Goal: Book appointment/travel/reservation

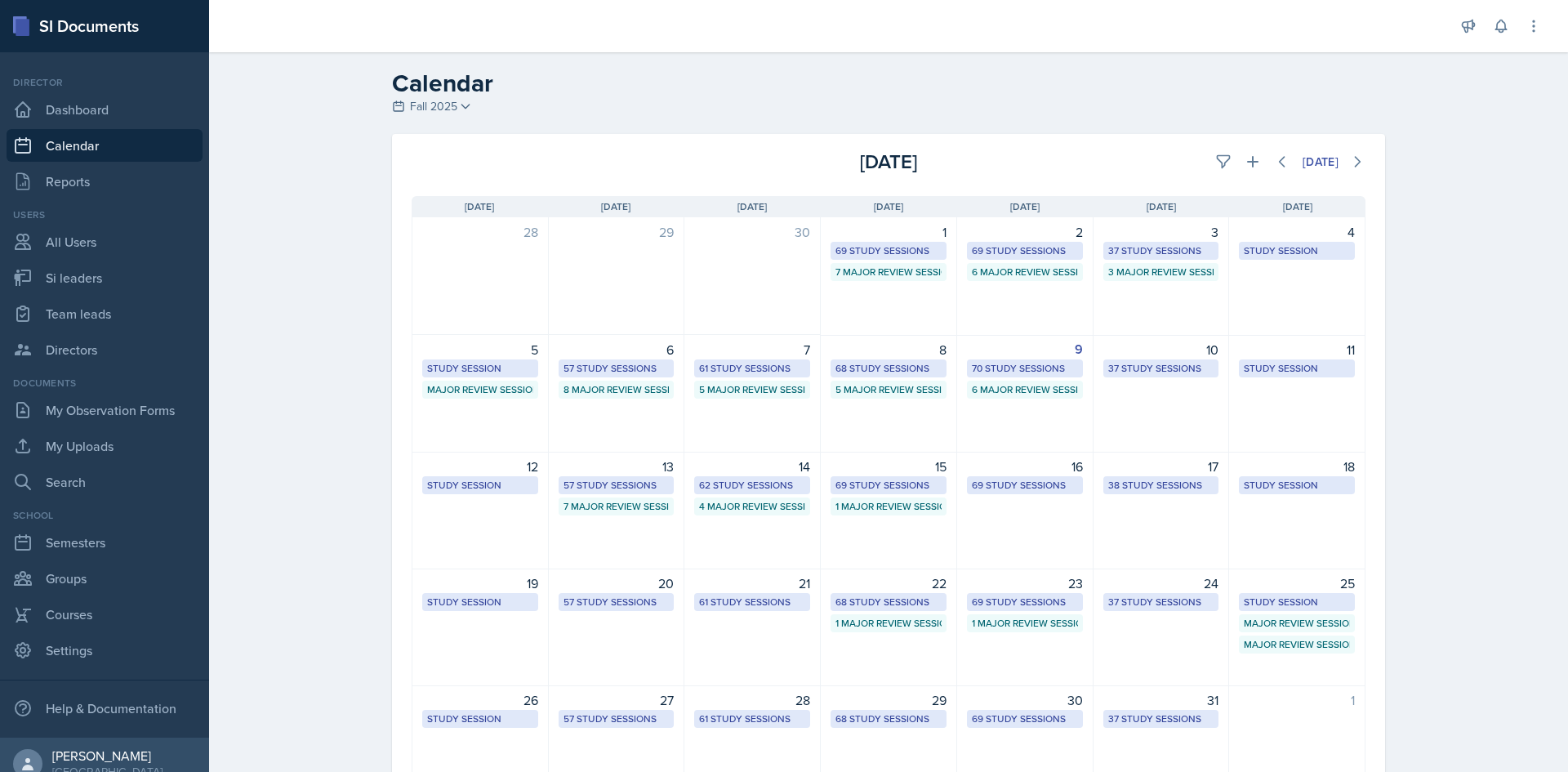
select select "1"
select select "6"
select select "PM"
select select "6"
select select "30"
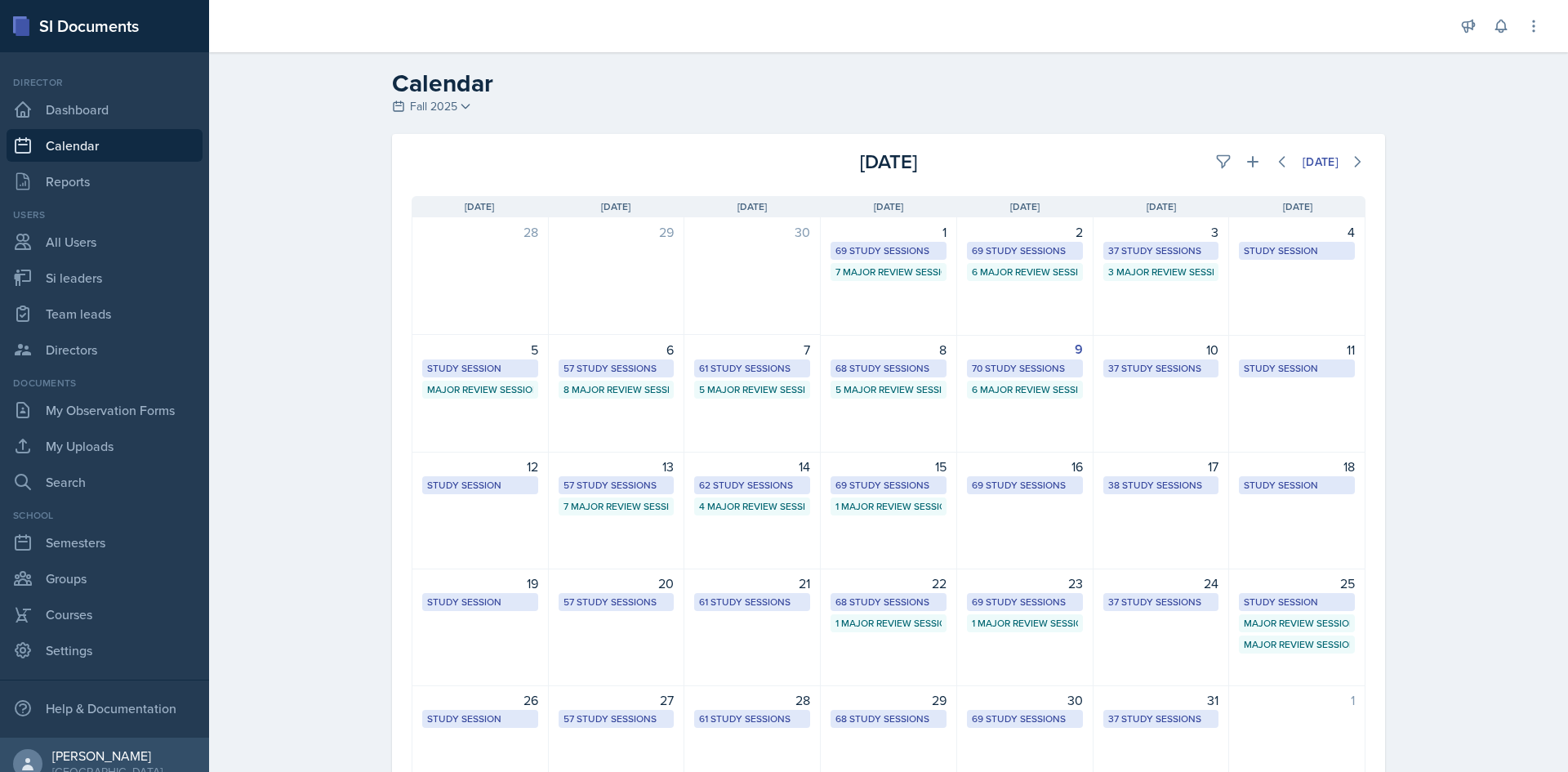
select select "PM"
click at [1254, 166] on button at bounding box center [1252, 161] width 29 height 29
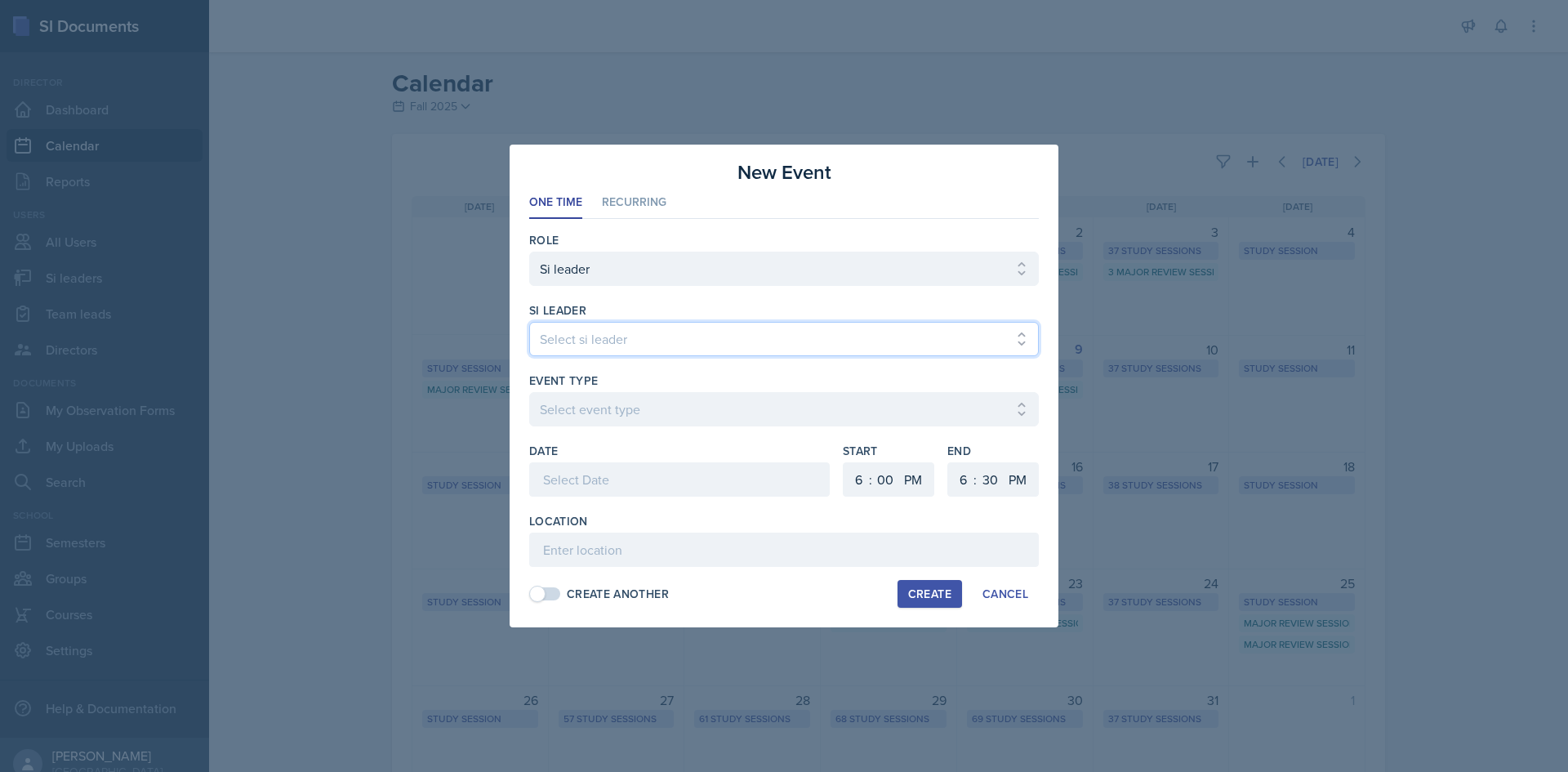
click at [670, 351] on select "Select si leader [PERSON_NAME] [PERSON_NAME] [PERSON_NAME] [PERSON_NAME] [PERSO…" at bounding box center [784, 339] width 510 height 34
select select "0f444dca-ea37-466a-b946-2abaaae34be2"
click at [529, 322] on select "Select si leader [PERSON_NAME] [PERSON_NAME] [PERSON_NAME] [PERSON_NAME] [PERSO…" at bounding box center [784, 339] width 510 height 34
click at [666, 386] on div "Event Type" at bounding box center [784, 380] width 510 height 16
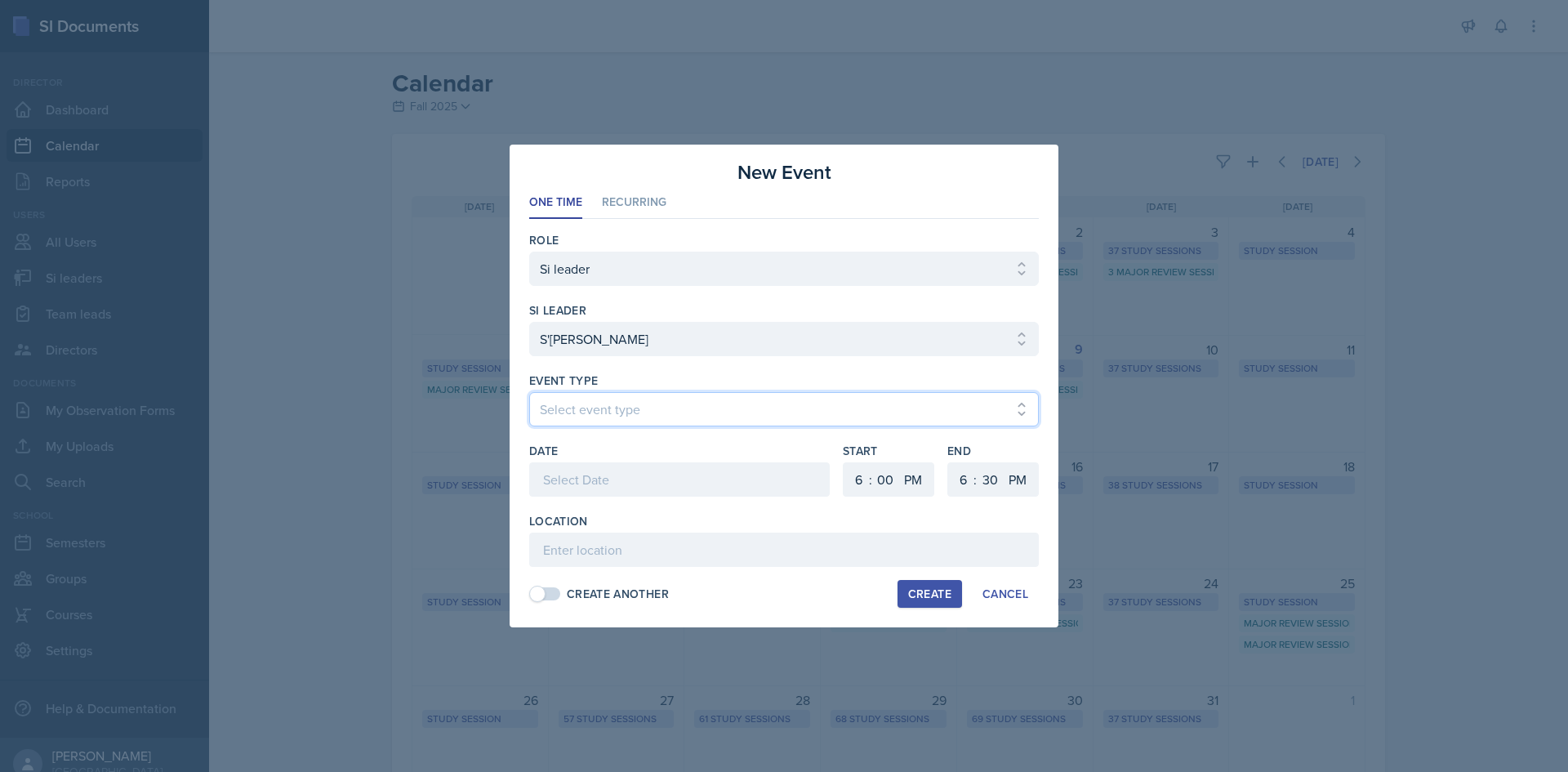
click at [667, 396] on select "Select event type Major Review Session Study Session" at bounding box center [784, 409] width 510 height 34
select select "66bb7cbf-e419-488b-a7ef-f63bc5f9ed04"
click at [529, 392] on select "Select event type Major Review Session Study Session" at bounding box center [784, 409] width 510 height 34
click at [650, 469] on div at bounding box center [679, 479] width 301 height 34
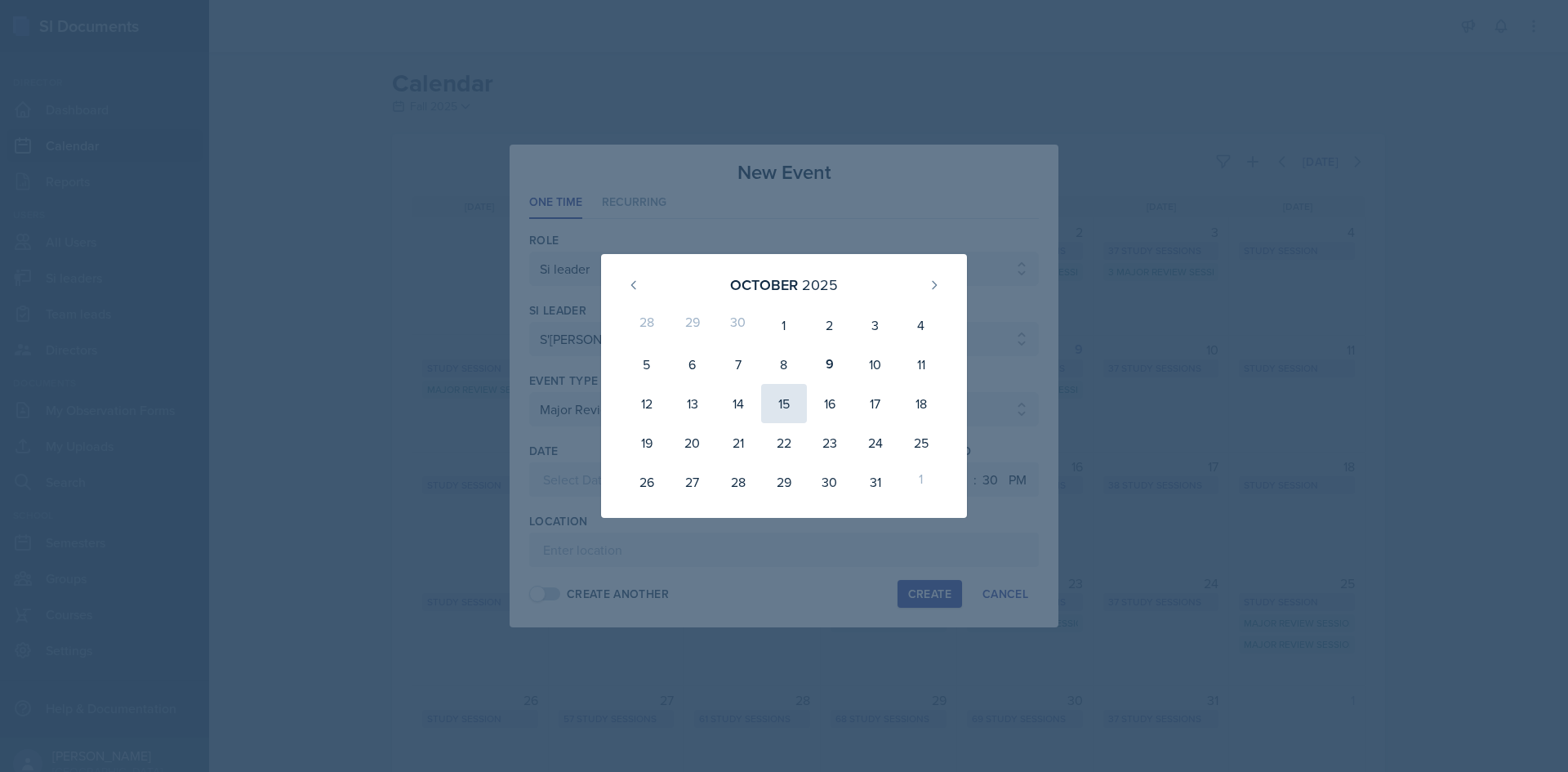
click at [798, 389] on div "15" at bounding box center [784, 403] width 46 height 39
type input "[DATE]"
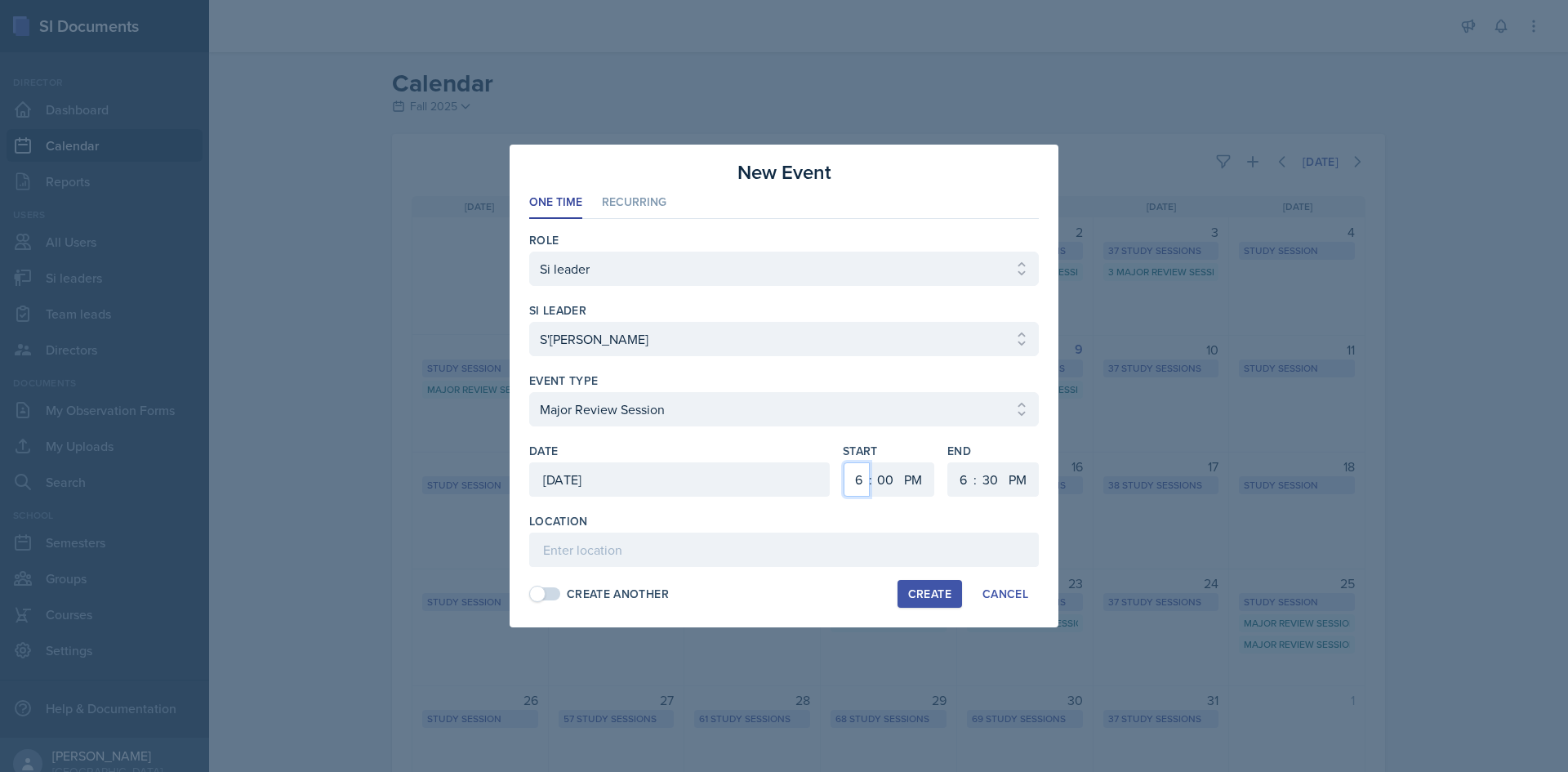
click at [857, 475] on select "1 2 3 4 5 6 7 8 9 10 11 12" at bounding box center [857, 479] width 26 height 34
click at [844, 462] on select "1 2 3 4 5 6 7 8 9 10 11 12" at bounding box center [857, 479] width 26 height 34
drag, startPoint x: 849, startPoint y: 477, endPoint x: 853, endPoint y: 464, distance: 13.5
click at [849, 477] on select "1 2 3 4 5 6 7 8 9 10 11 12" at bounding box center [857, 479] width 26 height 34
select select "3"
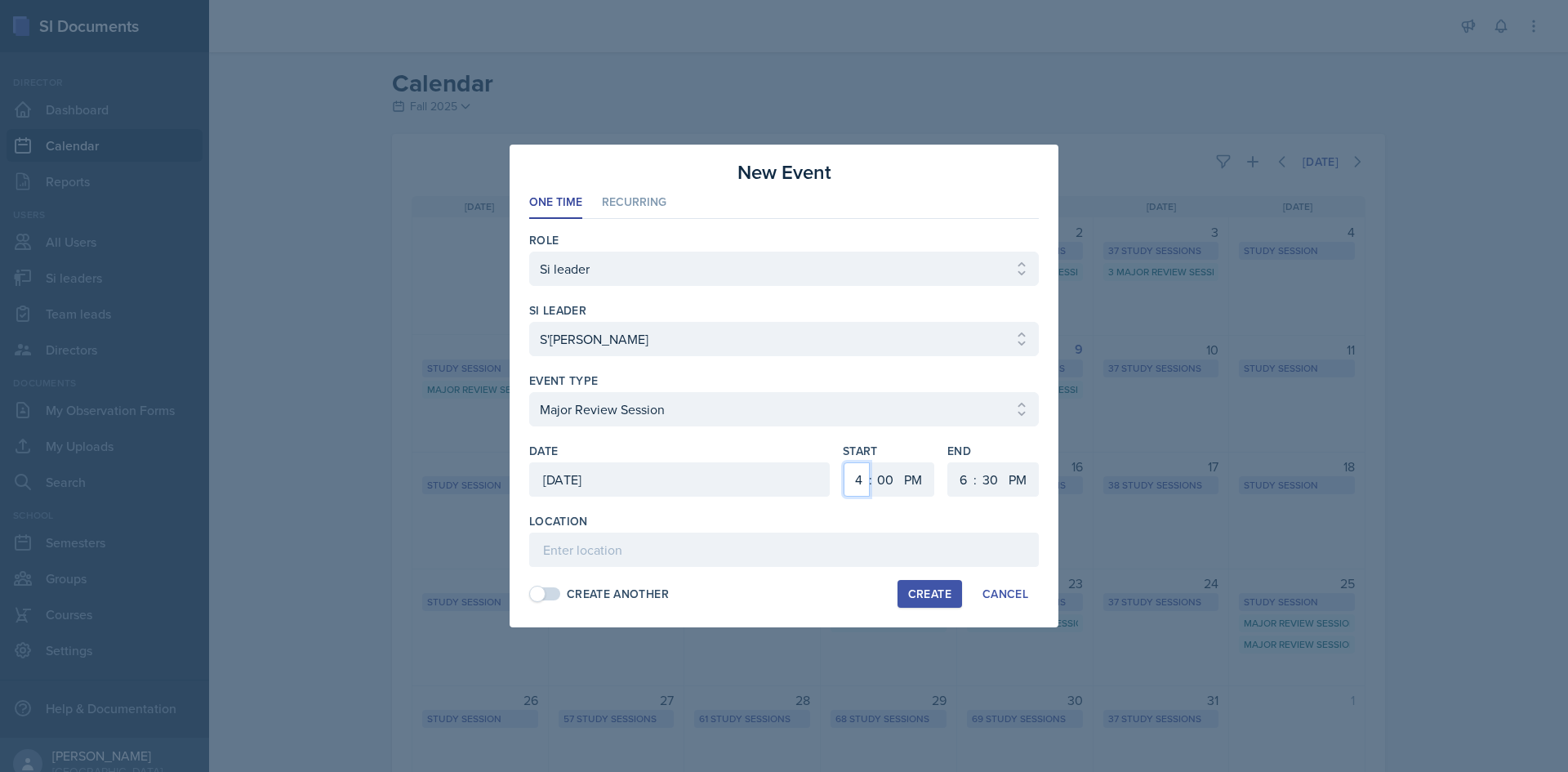
click at [844, 462] on select "1 2 3 4 5 6 7 8 9 10 11 12" at bounding box center [857, 479] width 26 height 34
click at [958, 484] on select "1 2 3 4 5 6 7 8 9 10 11 12" at bounding box center [961, 479] width 26 height 34
select select "5"
click at [948, 462] on select "1 2 3 4 5 6 7 8 9 10 11 12" at bounding box center [961, 479] width 26 height 34
click at [993, 488] on select "00 05 10 15 20 25 30 35 40 45 50 55" at bounding box center [990, 479] width 26 height 34
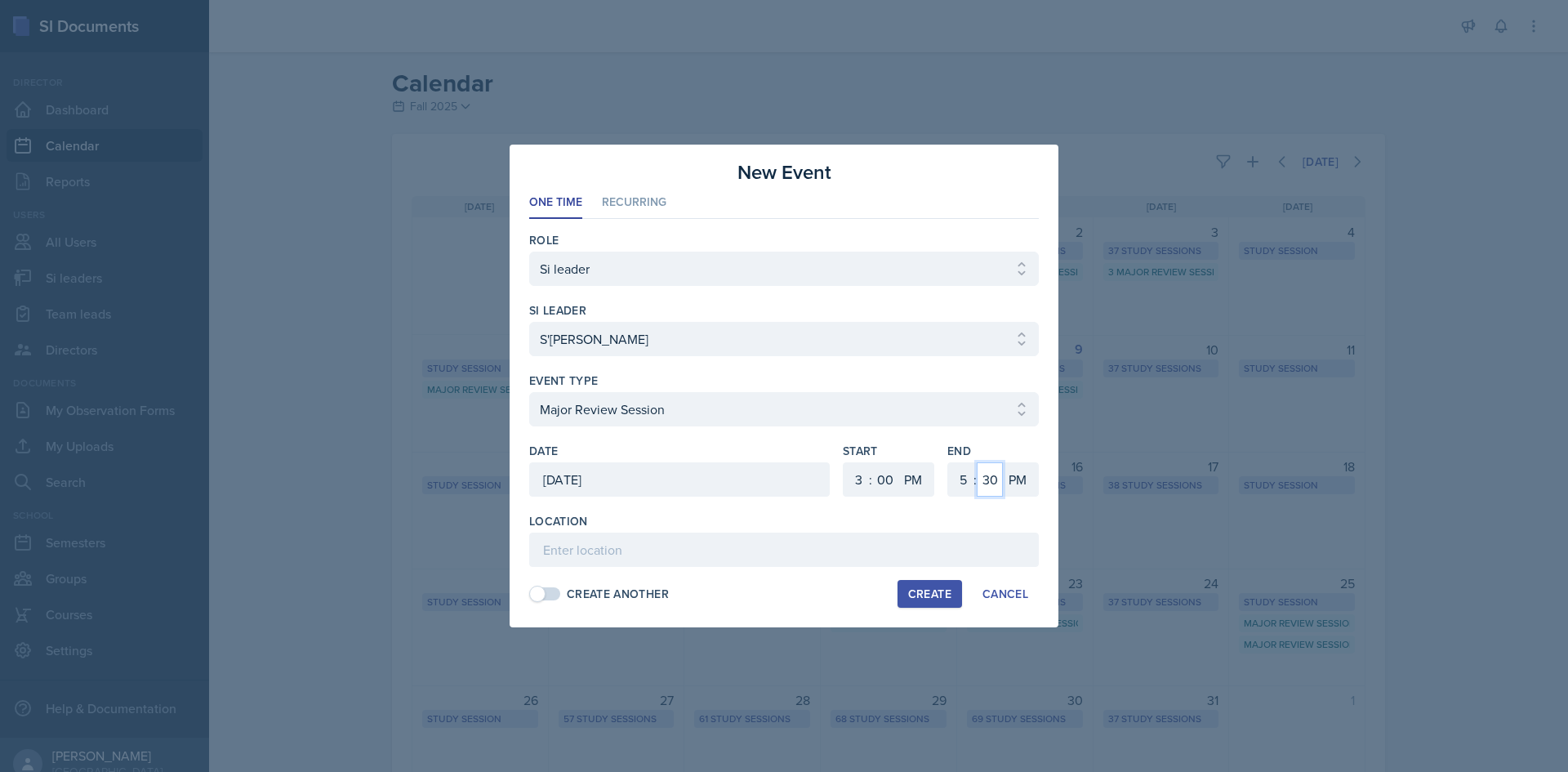
select select "0"
click at [977, 462] on select "00 05 10 15 20 25 30 35 40 45 50 55" at bounding box center [990, 479] width 26 height 34
click at [855, 533] on input at bounding box center [784, 549] width 510 height 34
paste input "Atrium (M) Building 2217"
type input "Atrium (M) Building 2217"
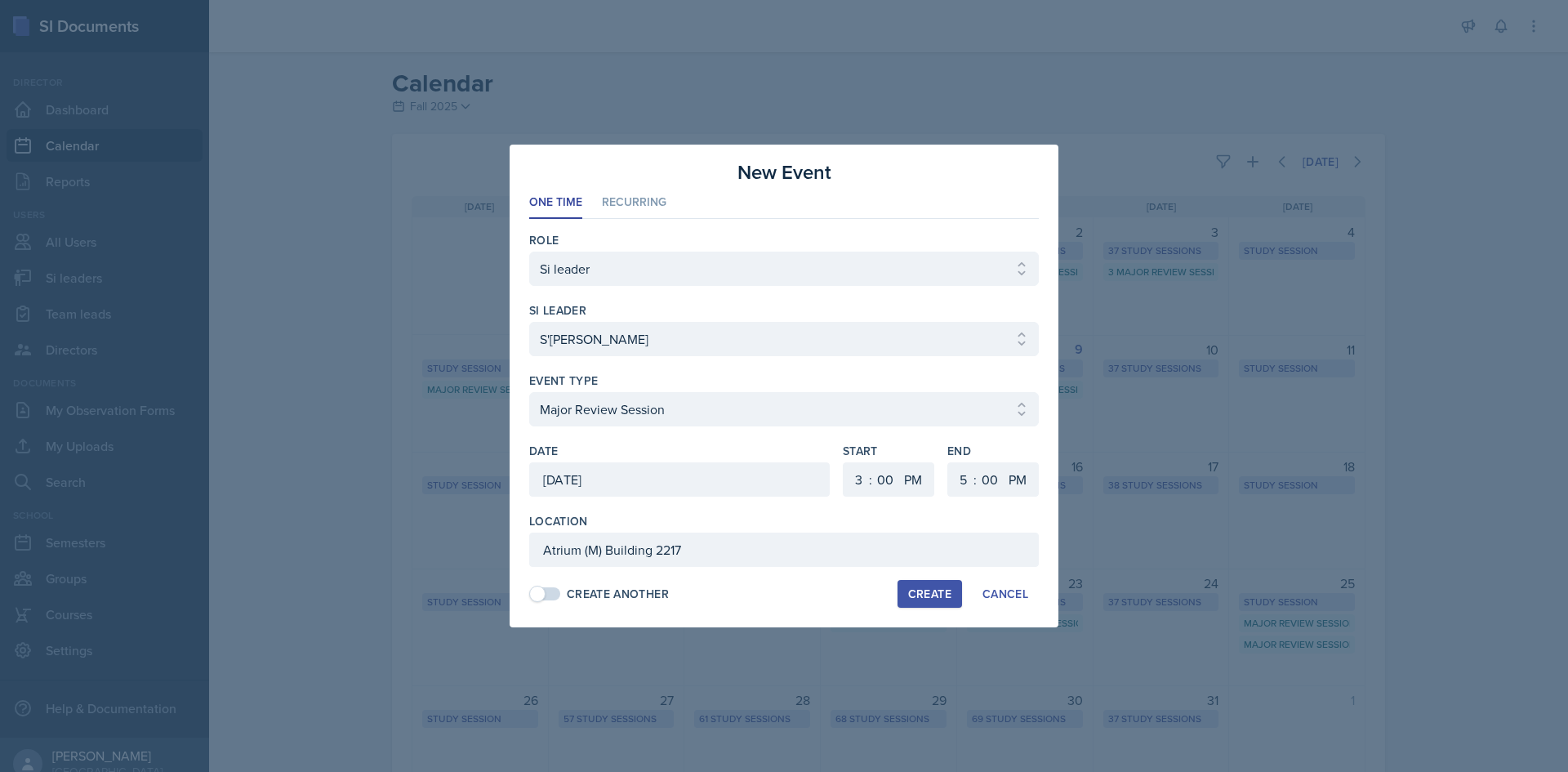
click at [919, 593] on div "Create" at bounding box center [929, 593] width 43 height 13
select select
select select "6"
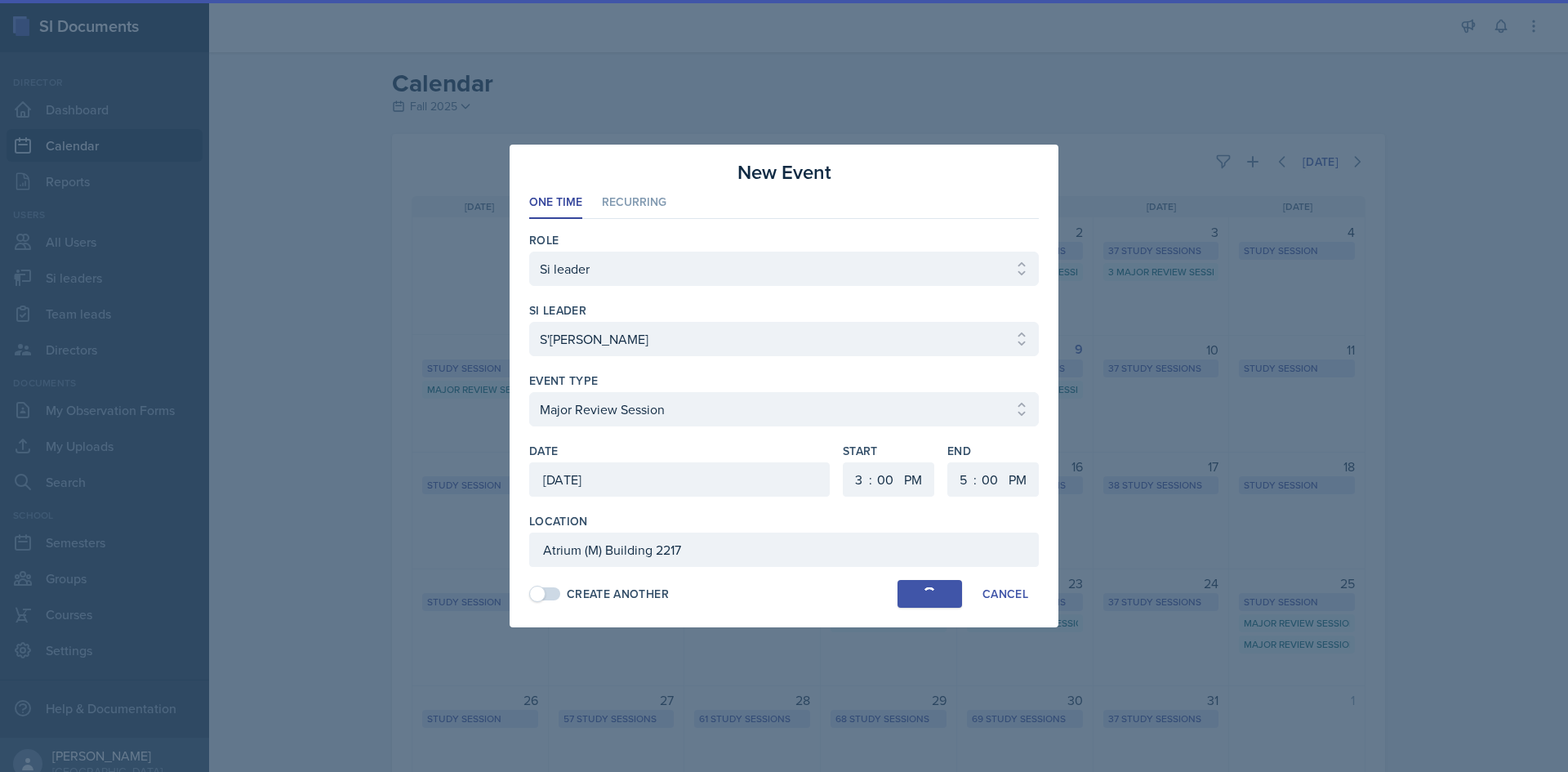
select select "30"
